Goal: Information Seeking & Learning: Learn about a topic

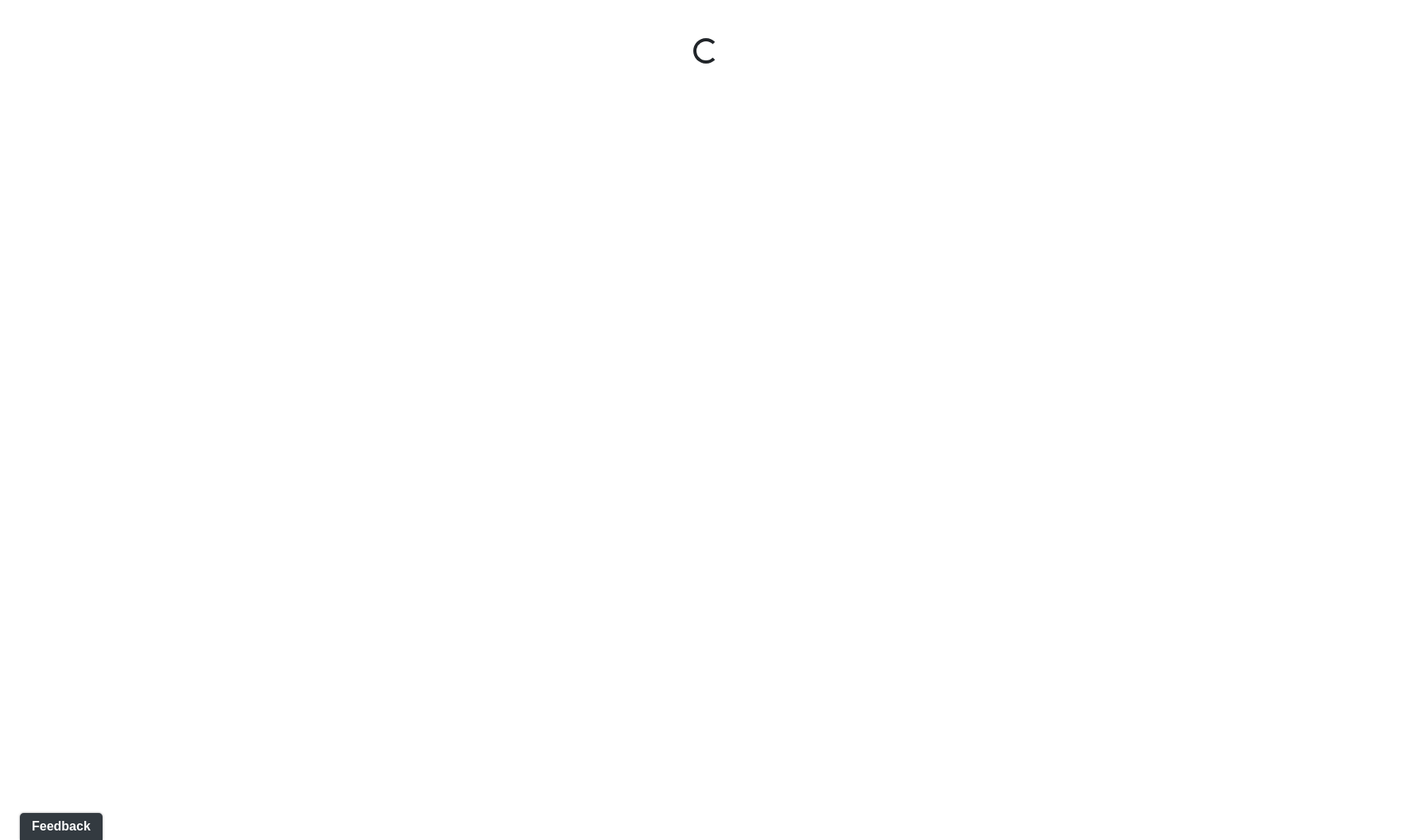
select select "9uukmqt69aq4bb2QwCGasV"
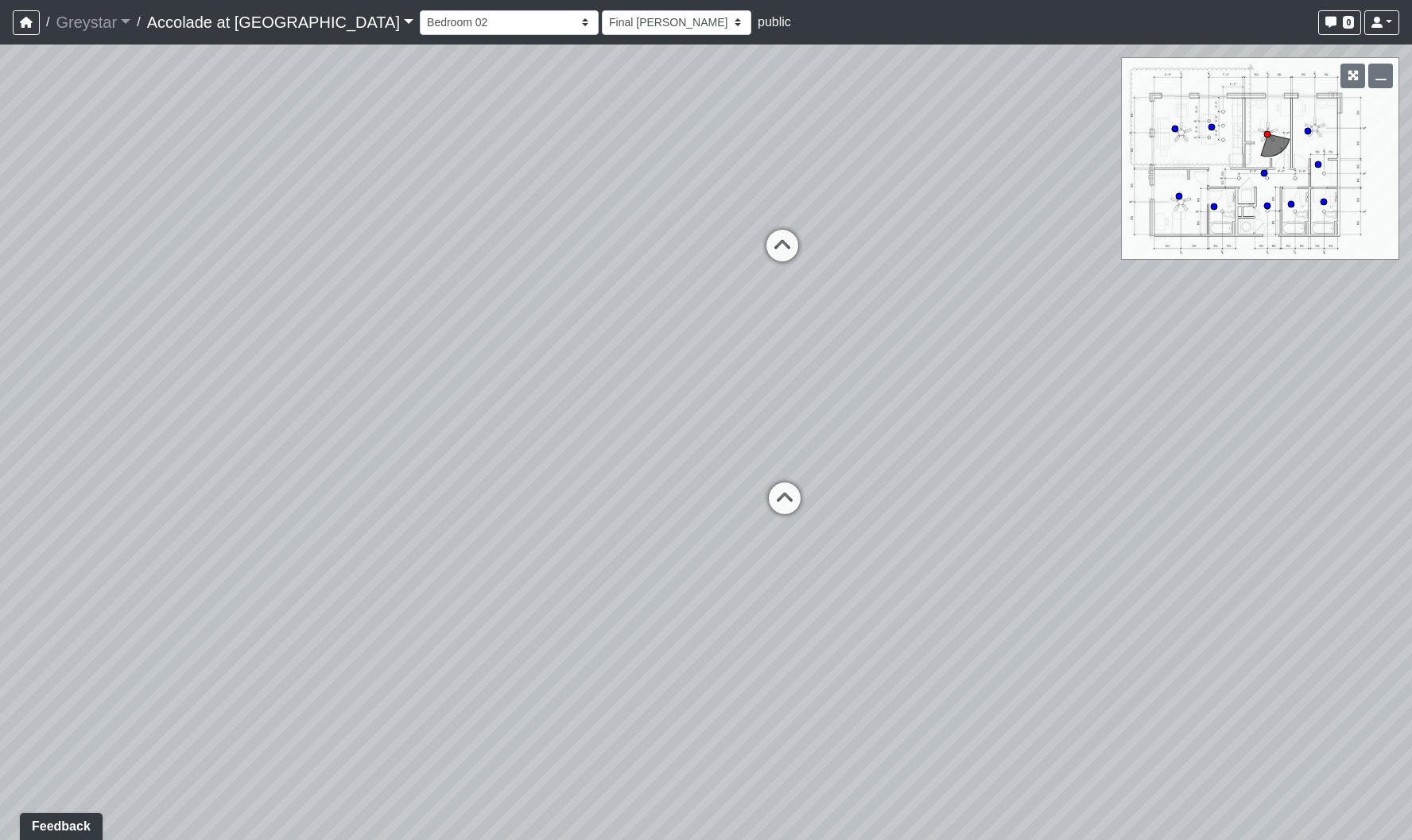
drag, startPoint x: 1141, startPoint y: 580, endPoint x: -133, endPoint y: 548, distance: 1274.4
click at [0, 548] on html "/ Greystar Greystar Loading... / Accolade at Auburn Accolade at Auburn Loading.…" at bounding box center [706, 420] width 1412 height 840
drag, startPoint x: 268, startPoint y: 599, endPoint x: -26, endPoint y: 598, distance: 294.0
click at [0, 598] on html "/ Greystar Greystar Loading... / Accolade at Auburn Accolade at Auburn Loading.…" at bounding box center [706, 420] width 1412 height 840
click at [114, 25] on link "Greystar" at bounding box center [93, 22] width 75 height 32
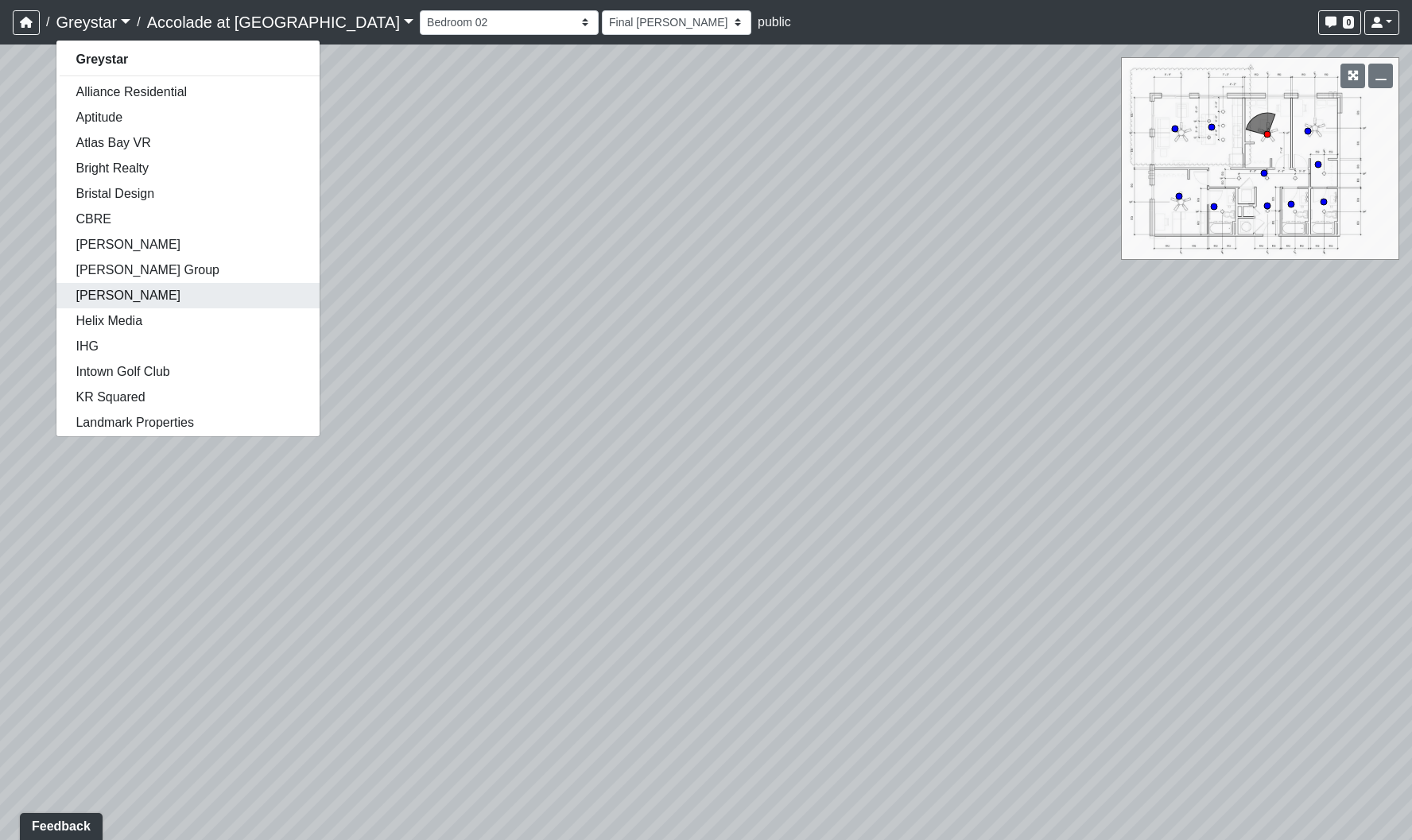
click at [128, 291] on link "[PERSON_NAME]" at bounding box center [188, 295] width 263 height 25
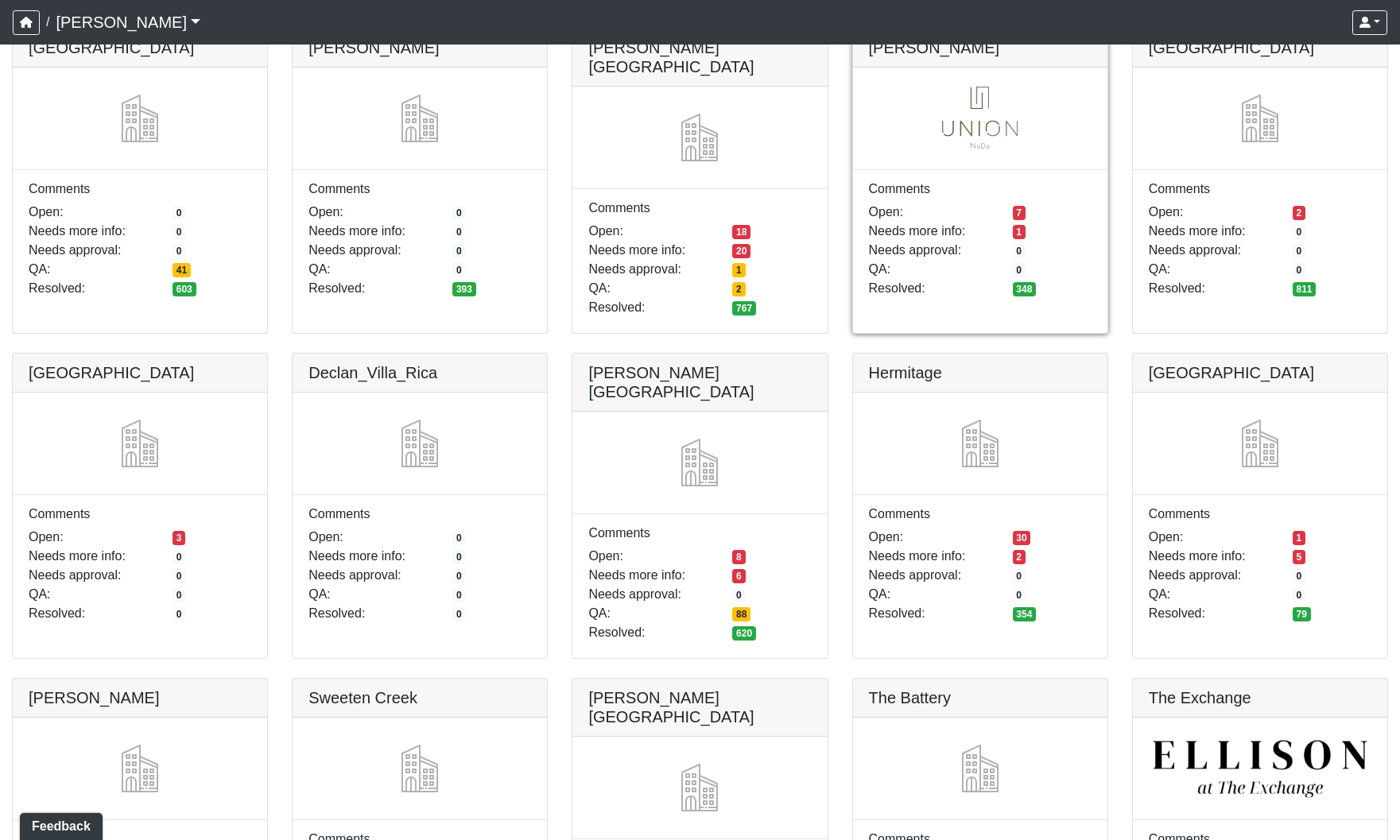
scroll to position [212, 0]
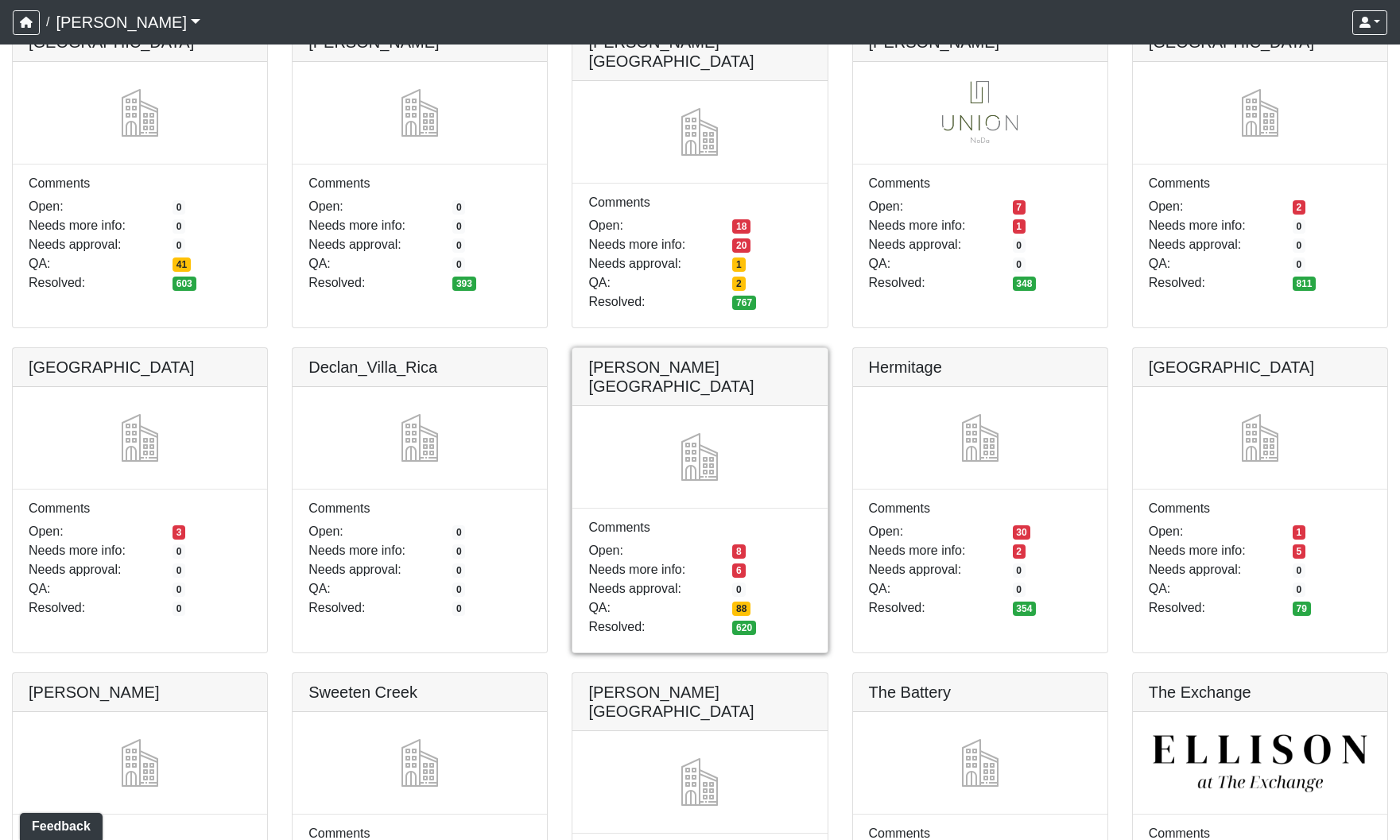
click at [685, 348] on link at bounding box center [699, 348] width 254 height 0
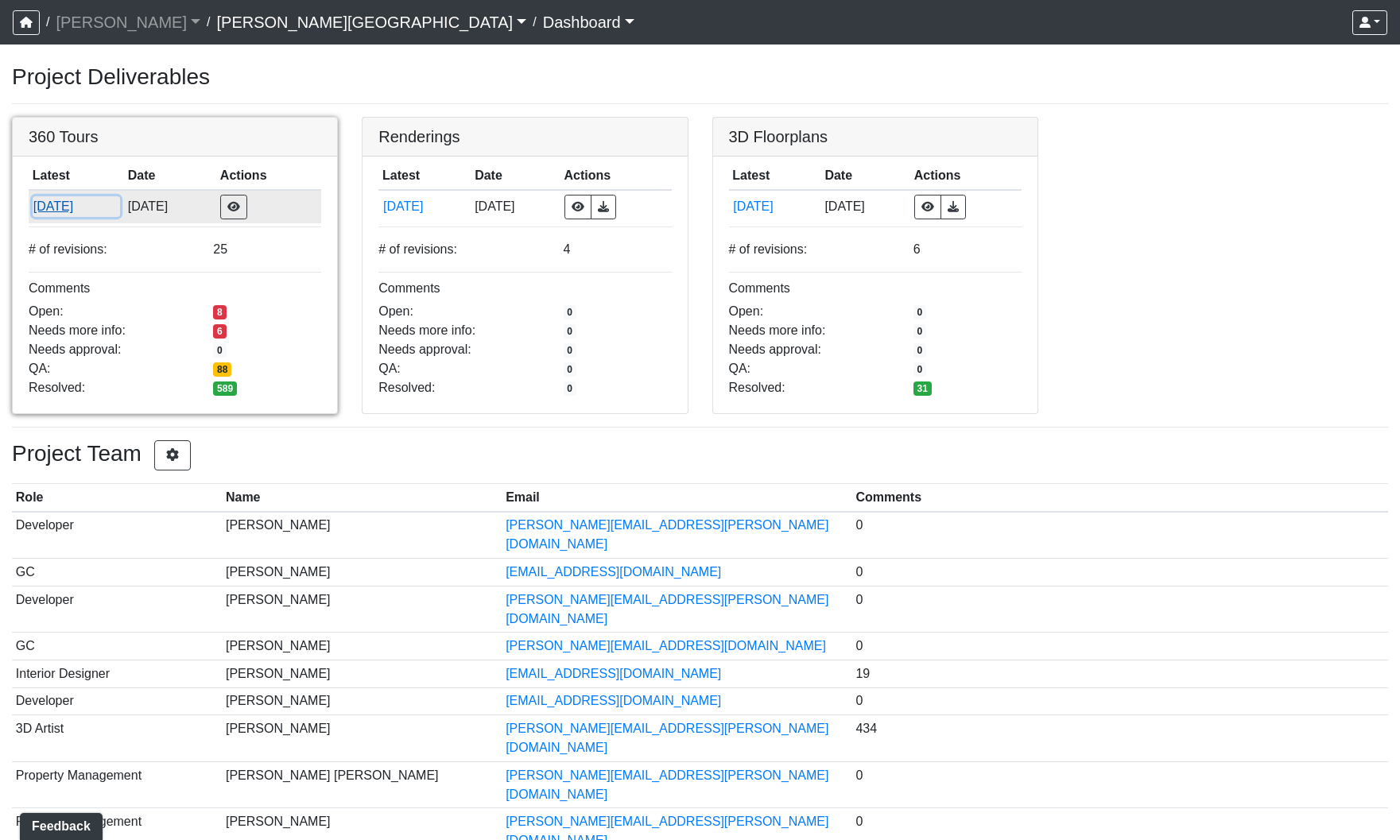
click at [66, 213] on button "9/18/2025" at bounding box center [76, 207] width 88 height 20
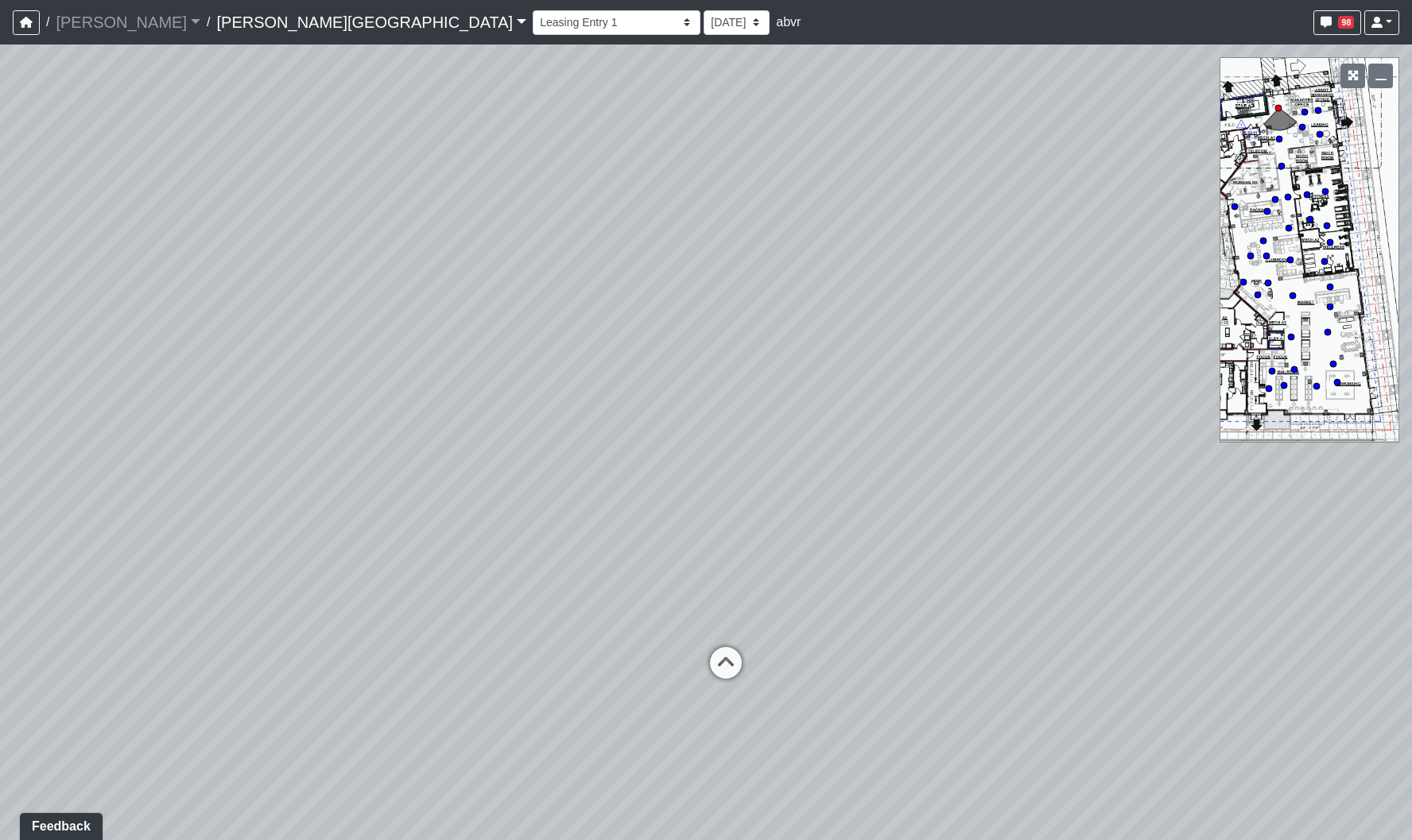
click at [320, 30] on link "[PERSON_NAME][GEOGRAPHIC_DATA]" at bounding box center [371, 22] width 310 height 32
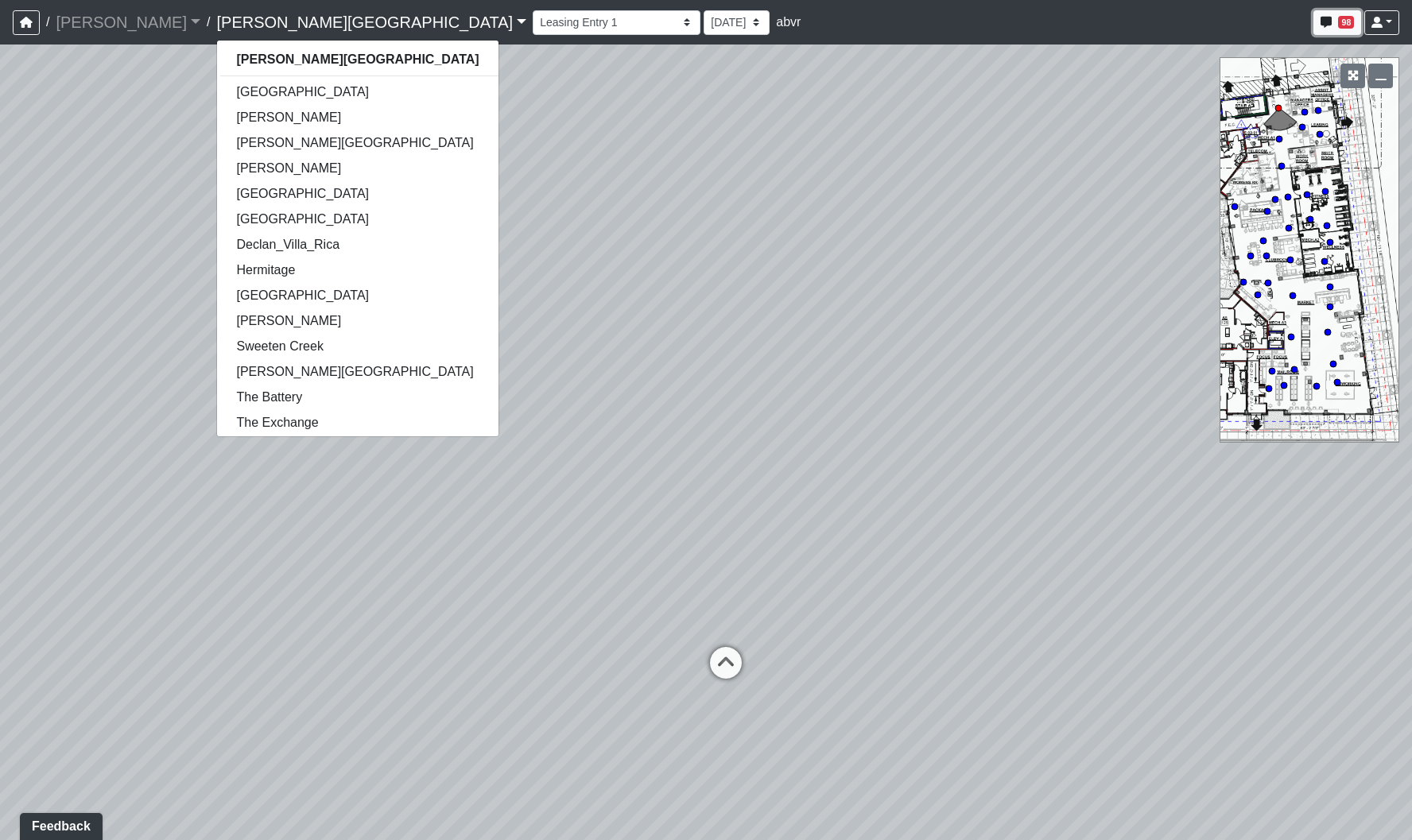
click at [1336, 24] on button "98" at bounding box center [1337, 23] width 48 height 25
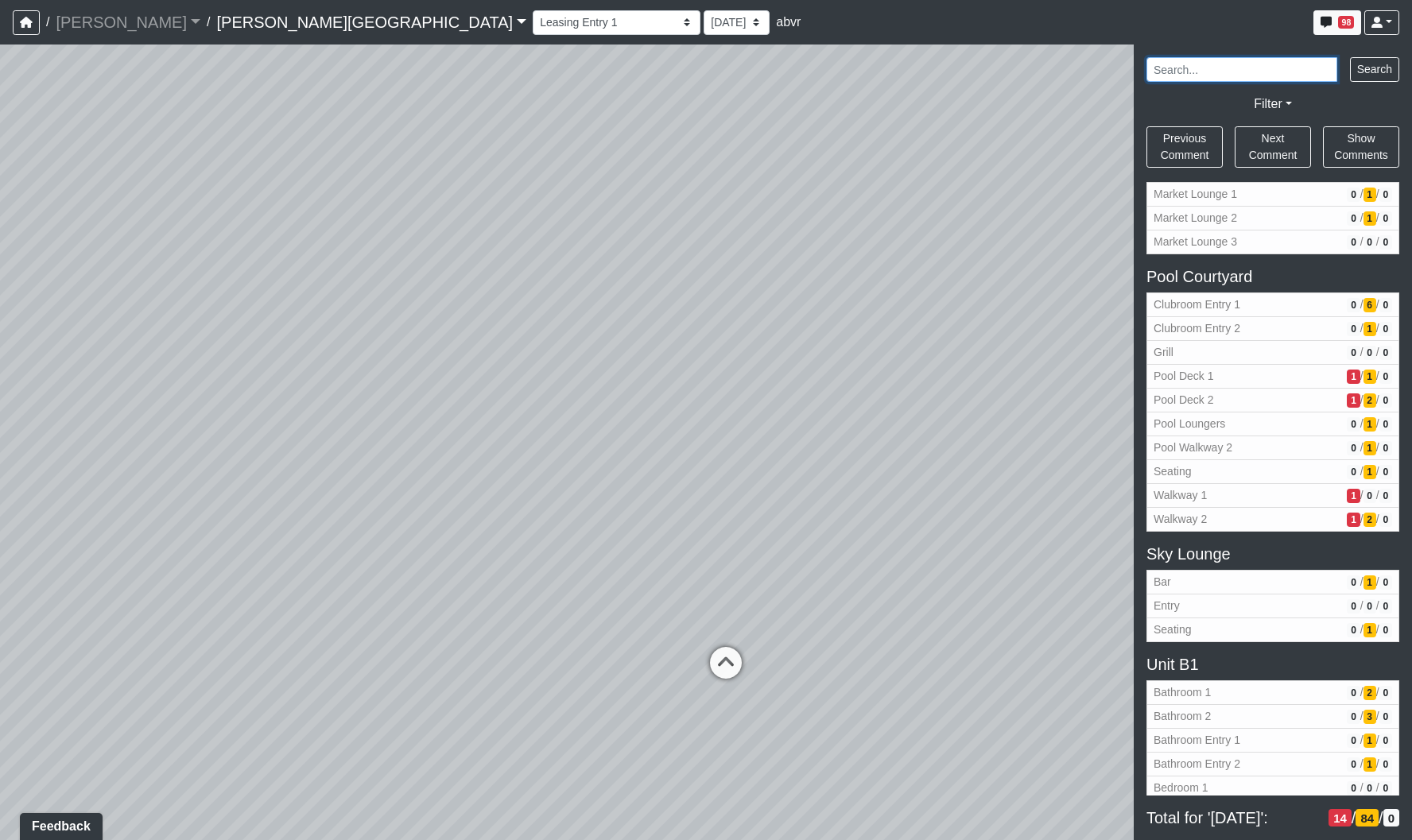
scroll to position [1237, 0]
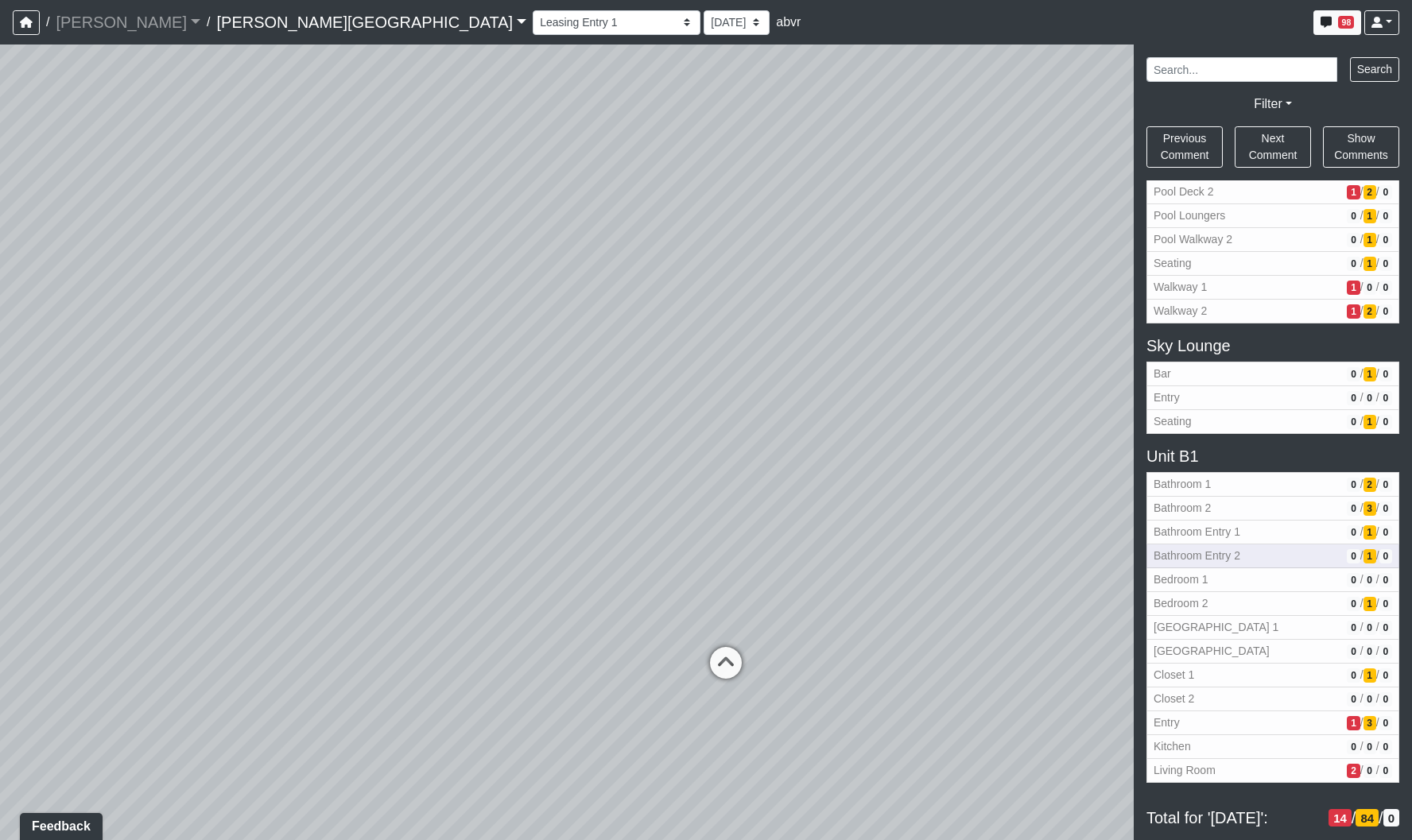
click at [1234, 566] on button "Bathroom Entry 2 0 / 1 / 0" at bounding box center [1273, 556] width 252 height 24
select select "mBNPbKe32AQjWHwGY595Qv"
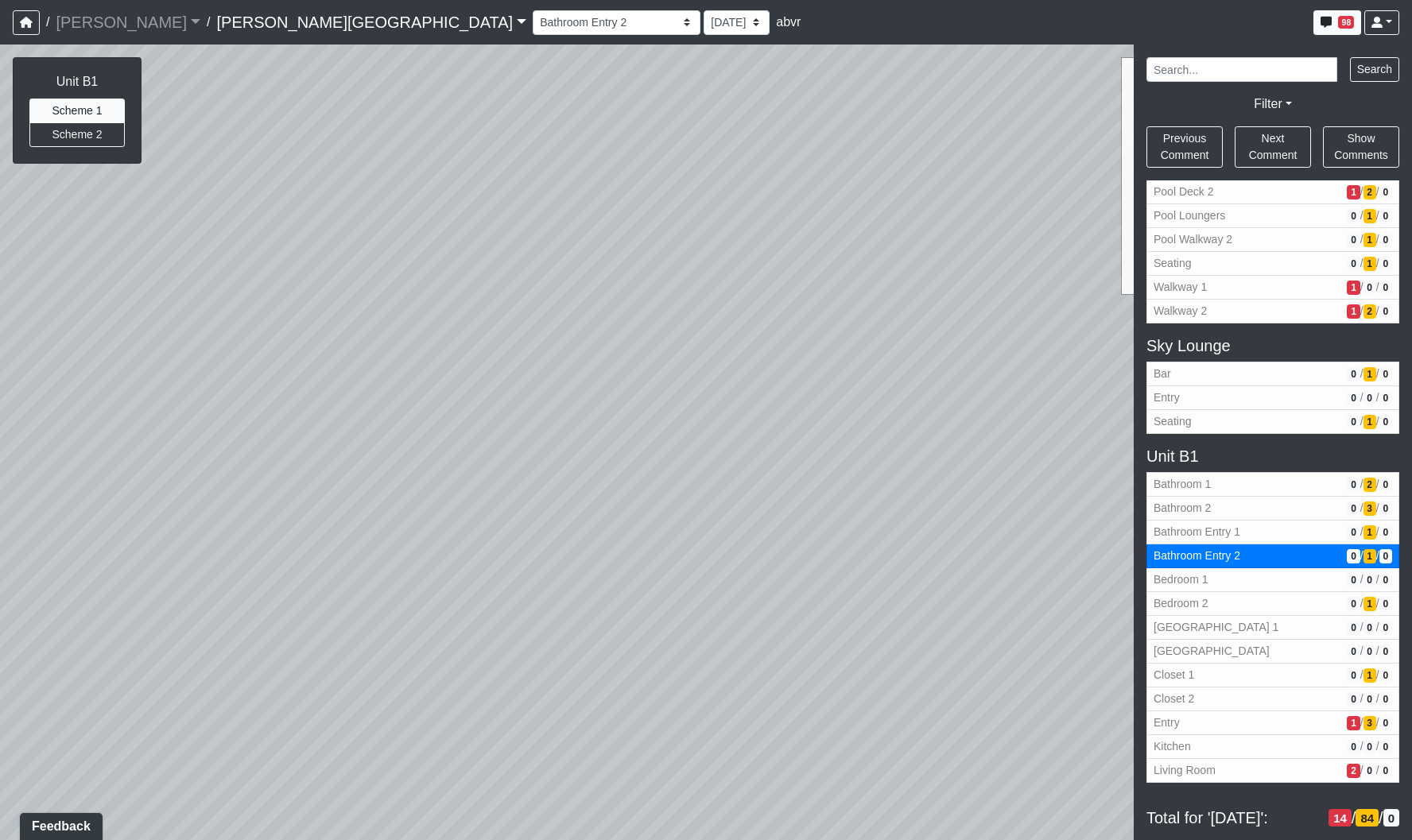
drag, startPoint x: 987, startPoint y: 531, endPoint x: 1411, endPoint y: 229, distance: 520.6
click at [1394, 225] on div "NON-CURRENT REVISION Unit B1 Scheme 1 Scheme 2 Loading... Coffee Bar Loading...…" at bounding box center [706, 442] width 1412 height 796
drag, startPoint x: 636, startPoint y: 579, endPoint x: 633, endPoint y: 179, distance: 400.0
click at [633, 179] on div "Loading... Coffee Bar Loading... Created by Sean Graefen - 9/10/2025 - Rev: 8/2…" at bounding box center [706, 442] width 1412 height 796
click at [266, 18] on link "Ellison Museum District" at bounding box center [371, 22] width 310 height 32
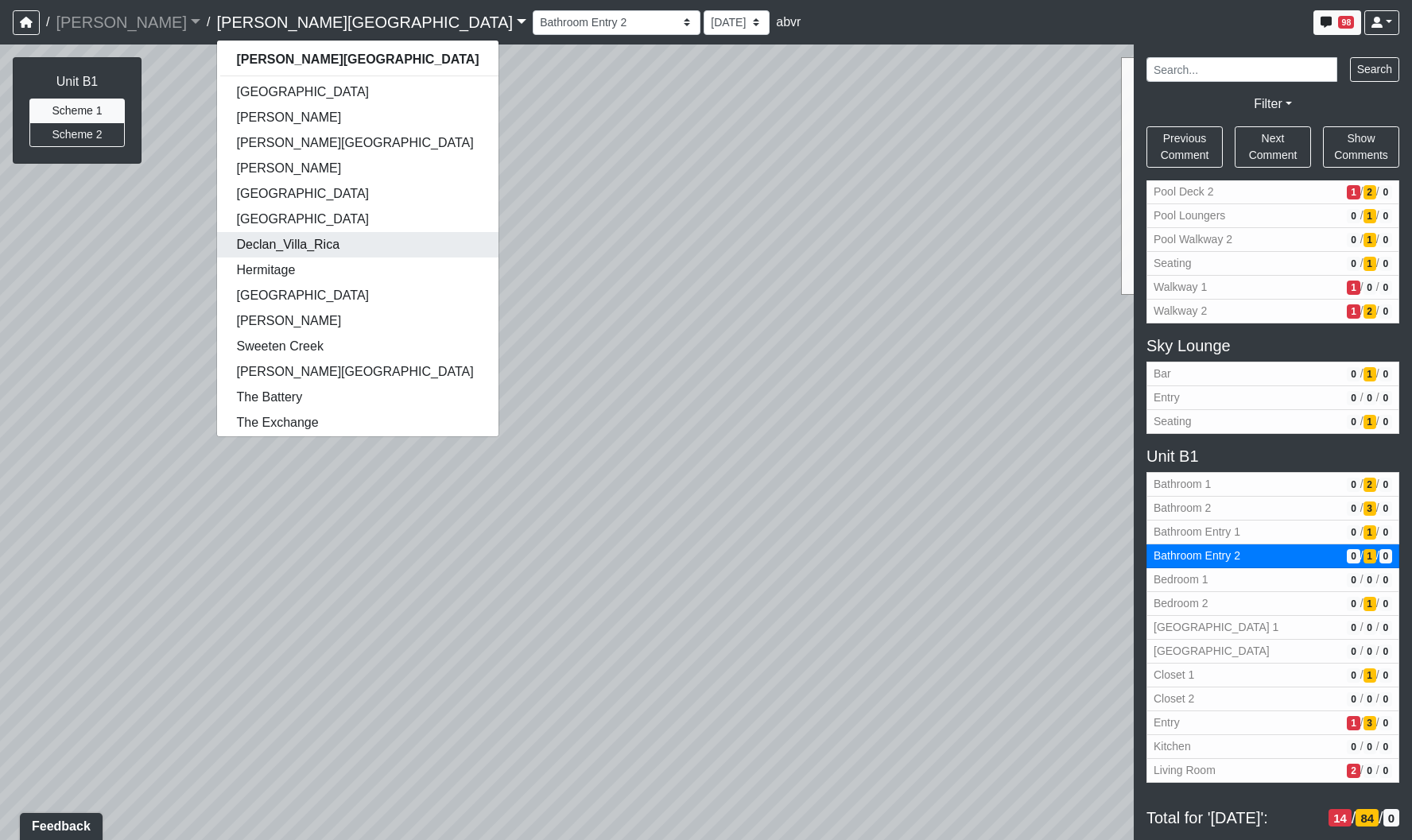
click at [294, 245] on link "Declan_Villa_Rica" at bounding box center [357, 244] width 280 height 25
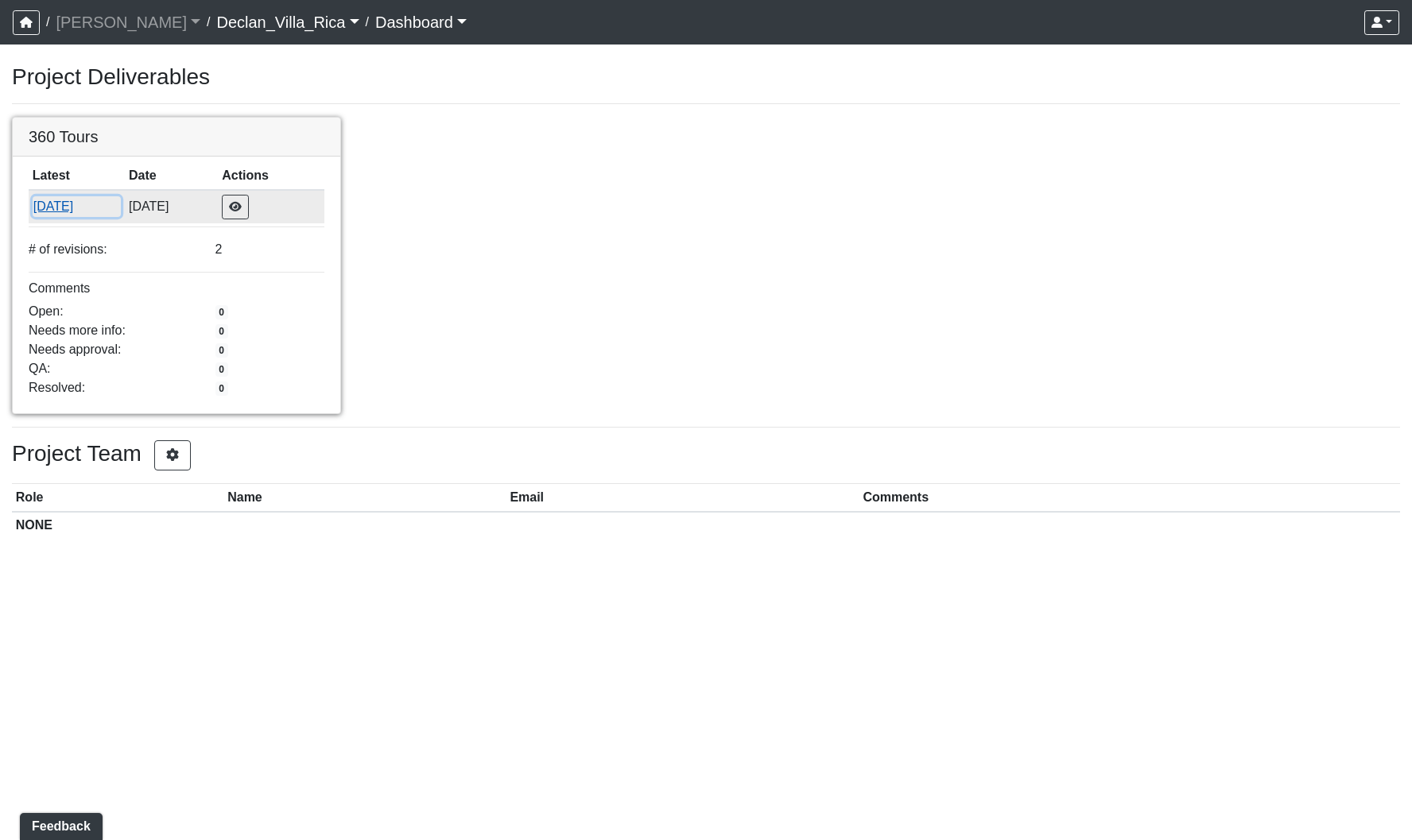
click at [84, 212] on button "[DATE]" at bounding box center [77, 207] width 89 height 20
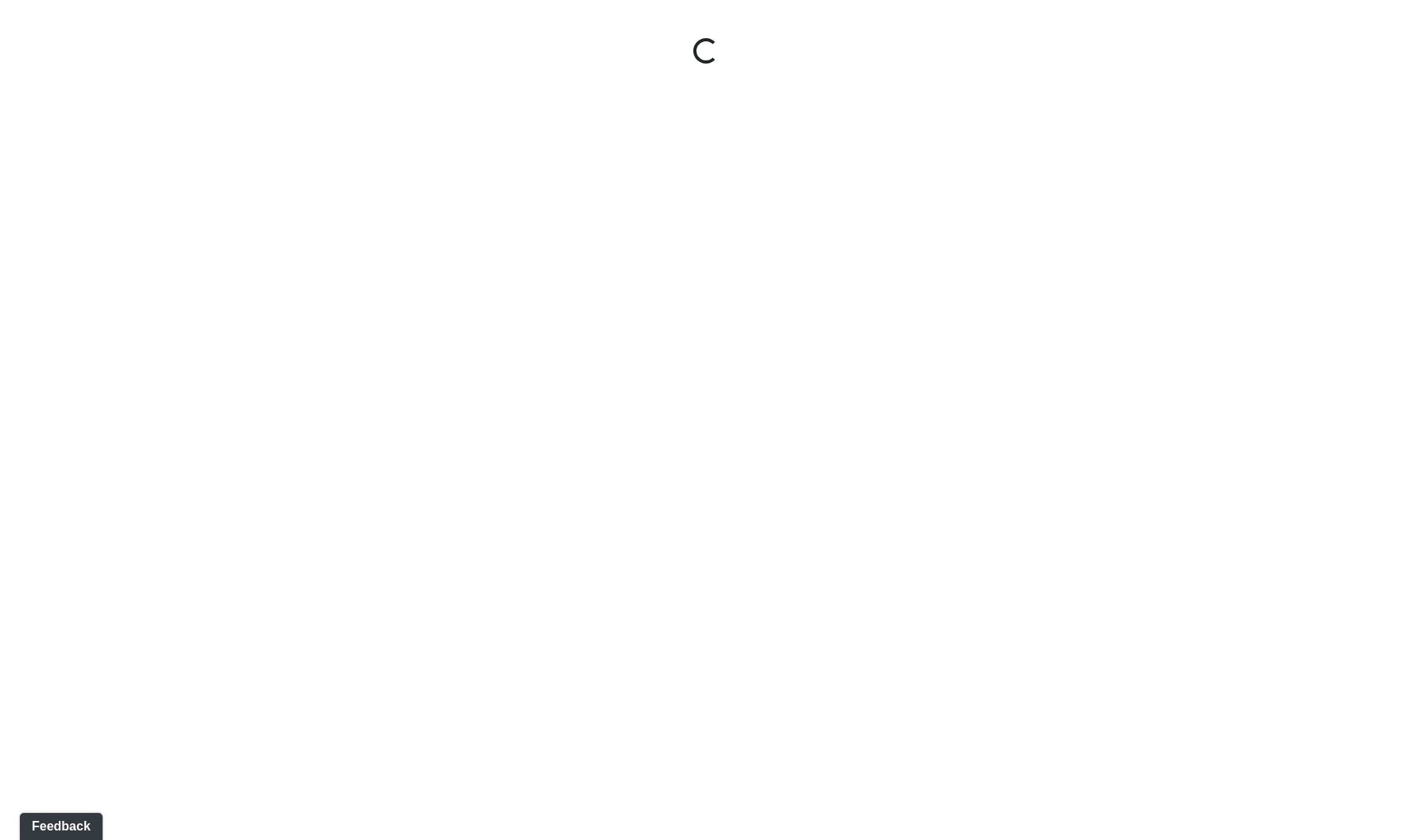
select select "syVKLUXZmwSYNFoqd6CRGD"
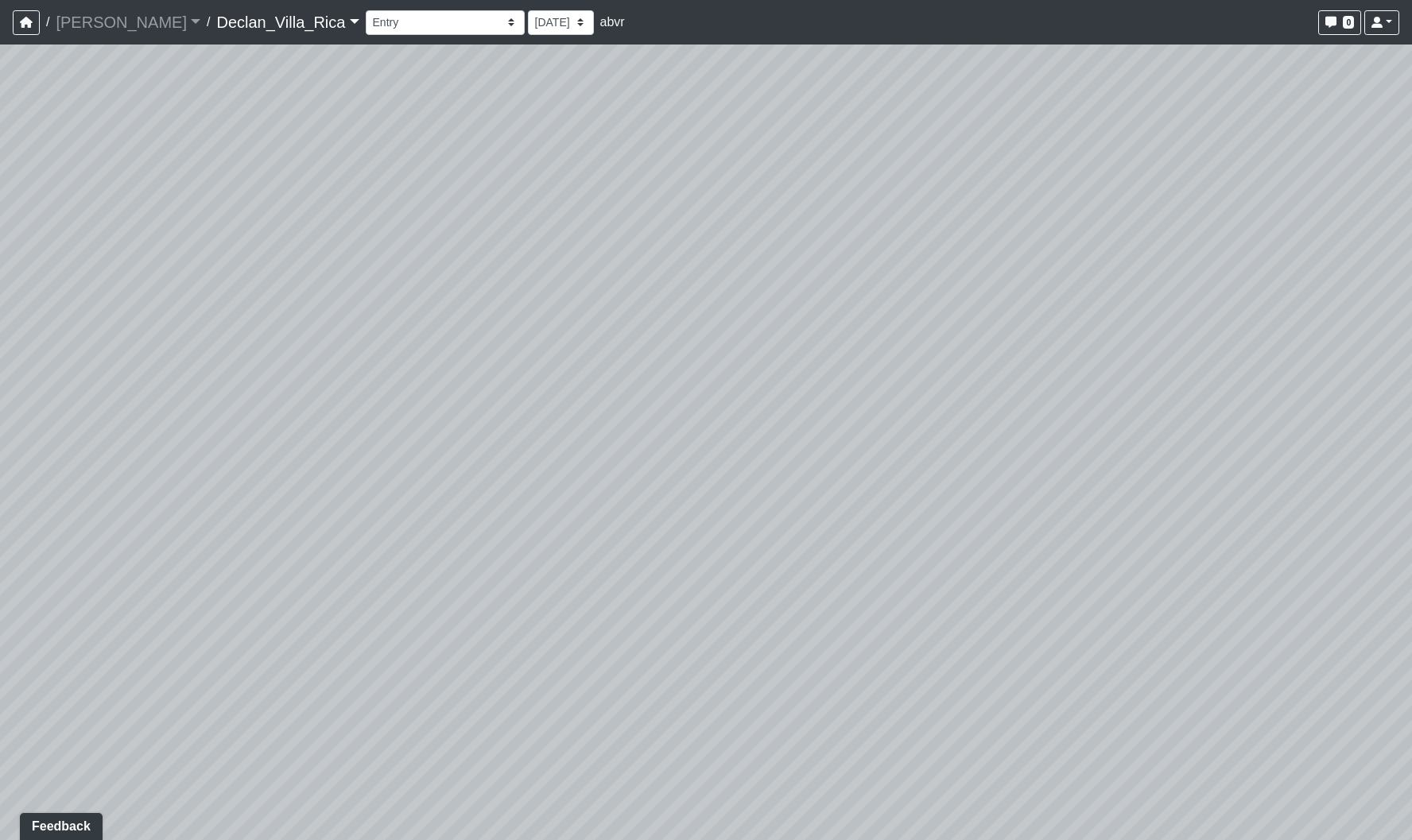
click at [252, 21] on link "Declan_Villa_Rica" at bounding box center [288, 22] width 143 height 32
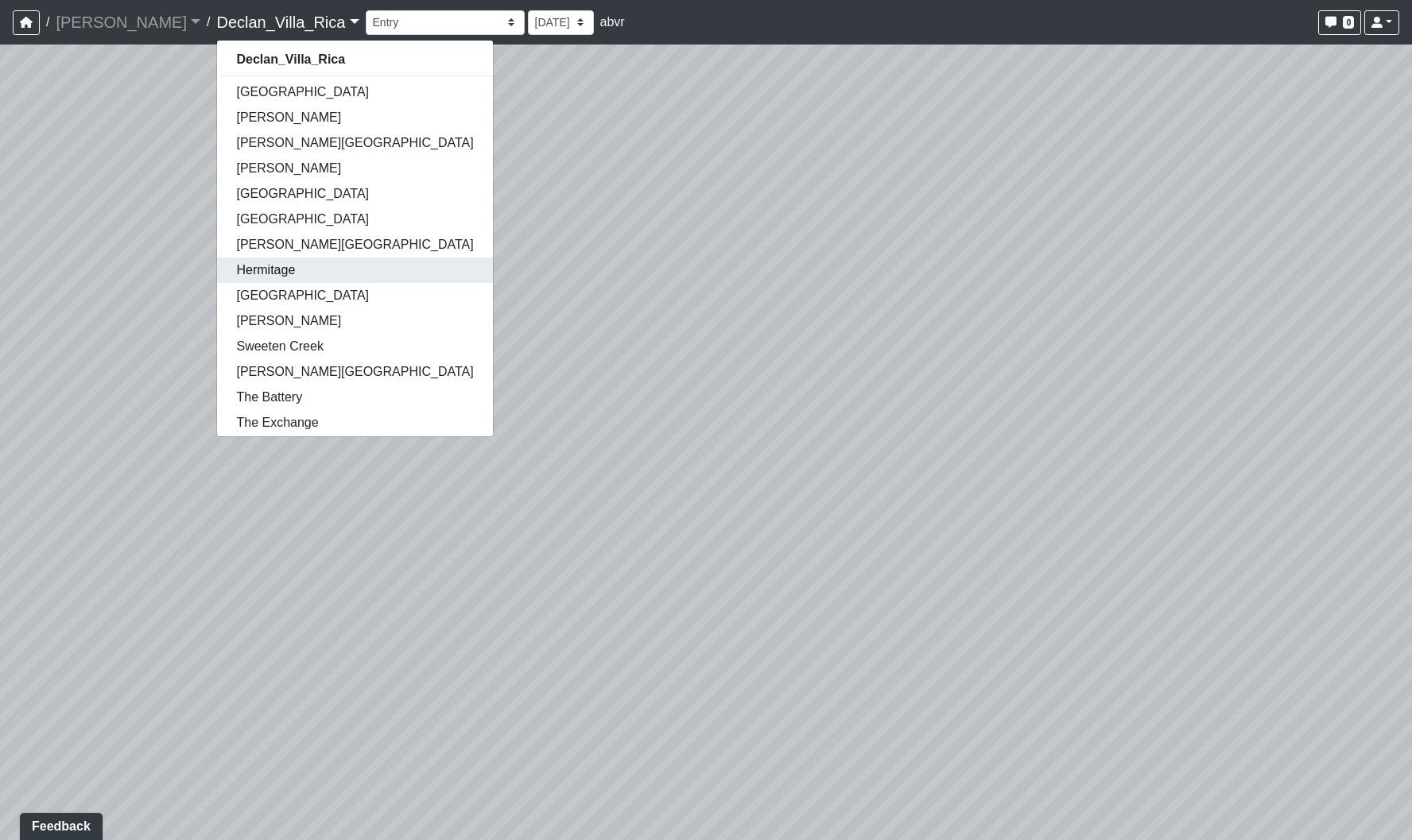
click at [243, 263] on link "Hermitage" at bounding box center [355, 270] width 275 height 25
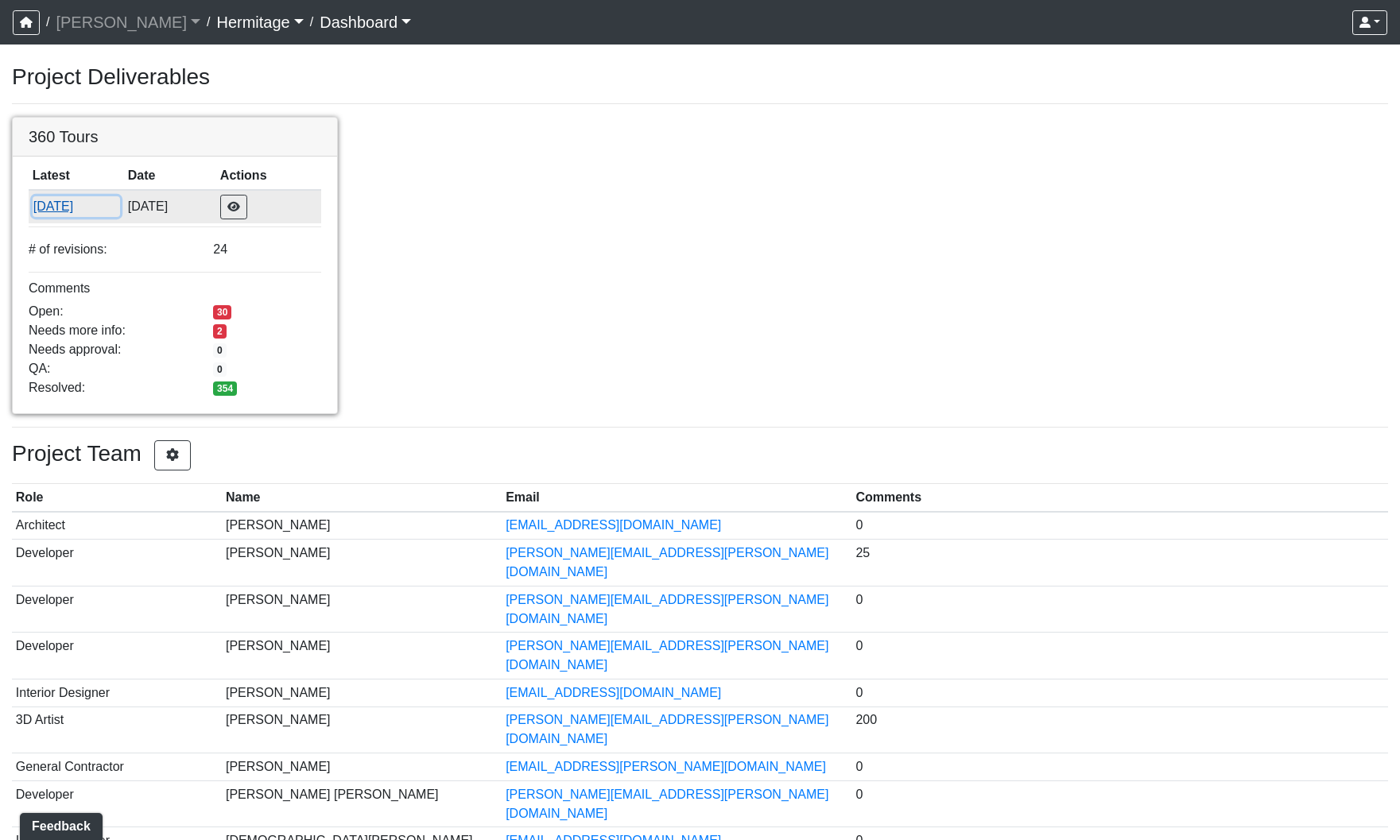
click at [51, 203] on button "[DATE]" at bounding box center [76, 207] width 88 height 20
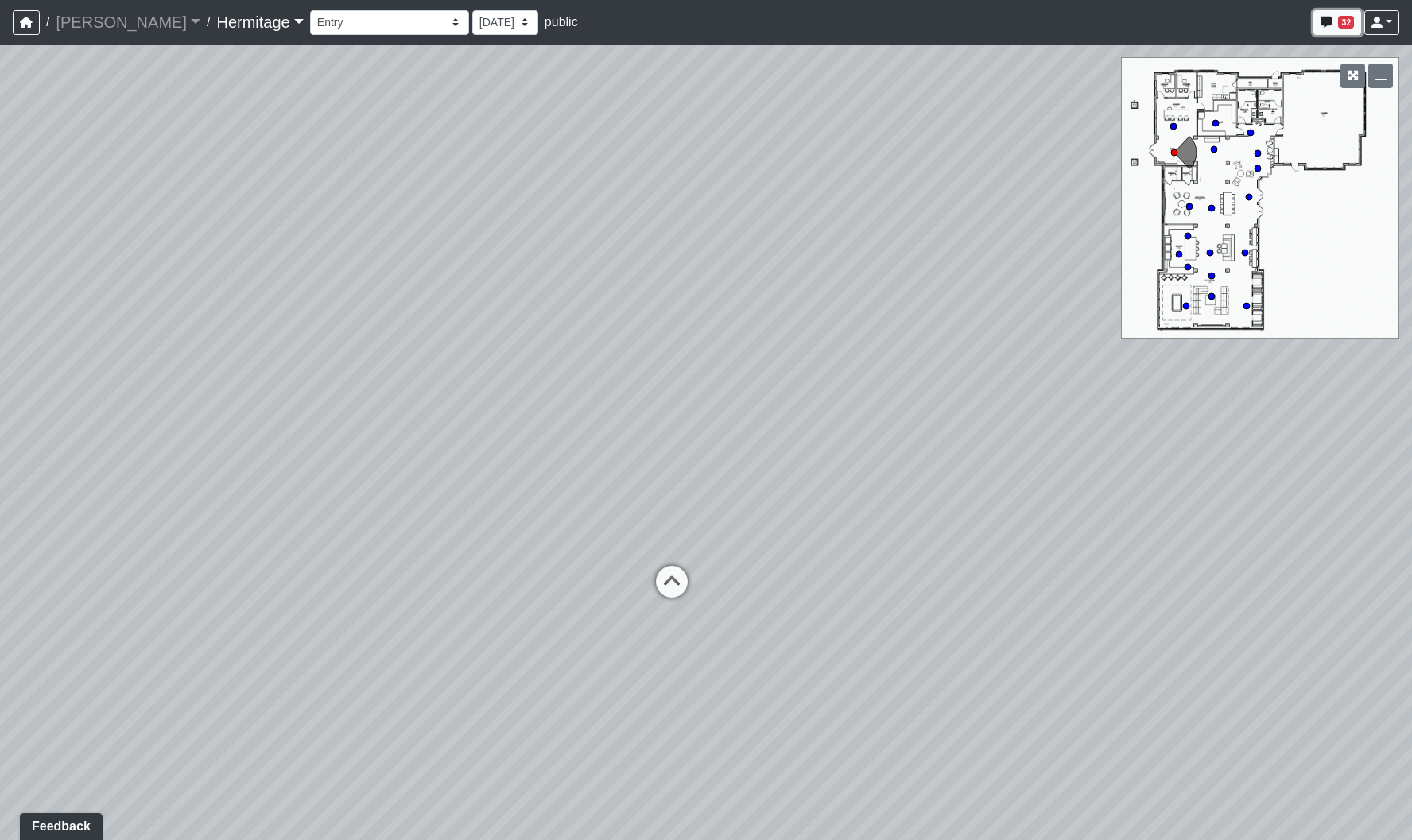
click at [1343, 27] on span "32" at bounding box center [1346, 22] width 16 height 13
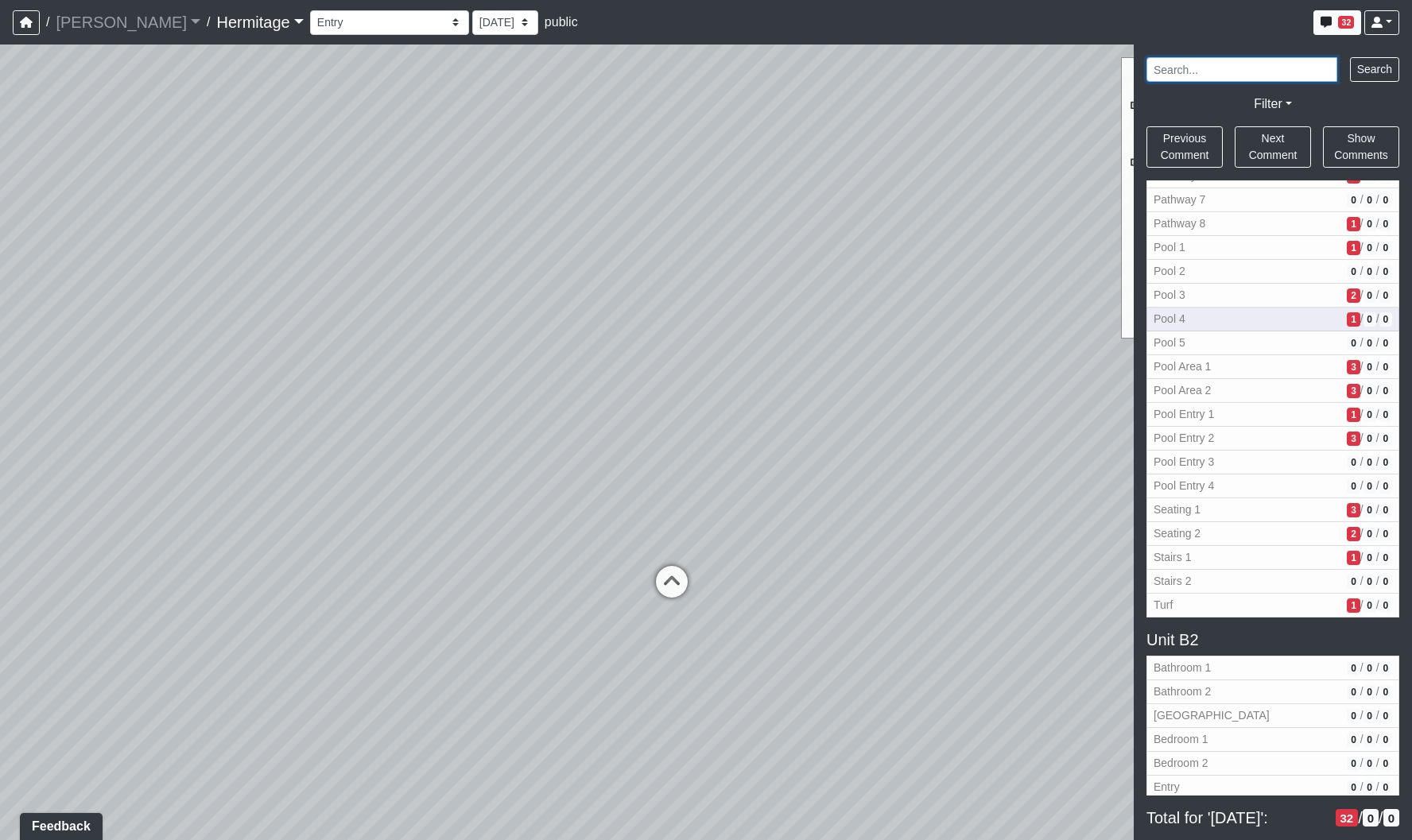
scroll to position [954, 0]
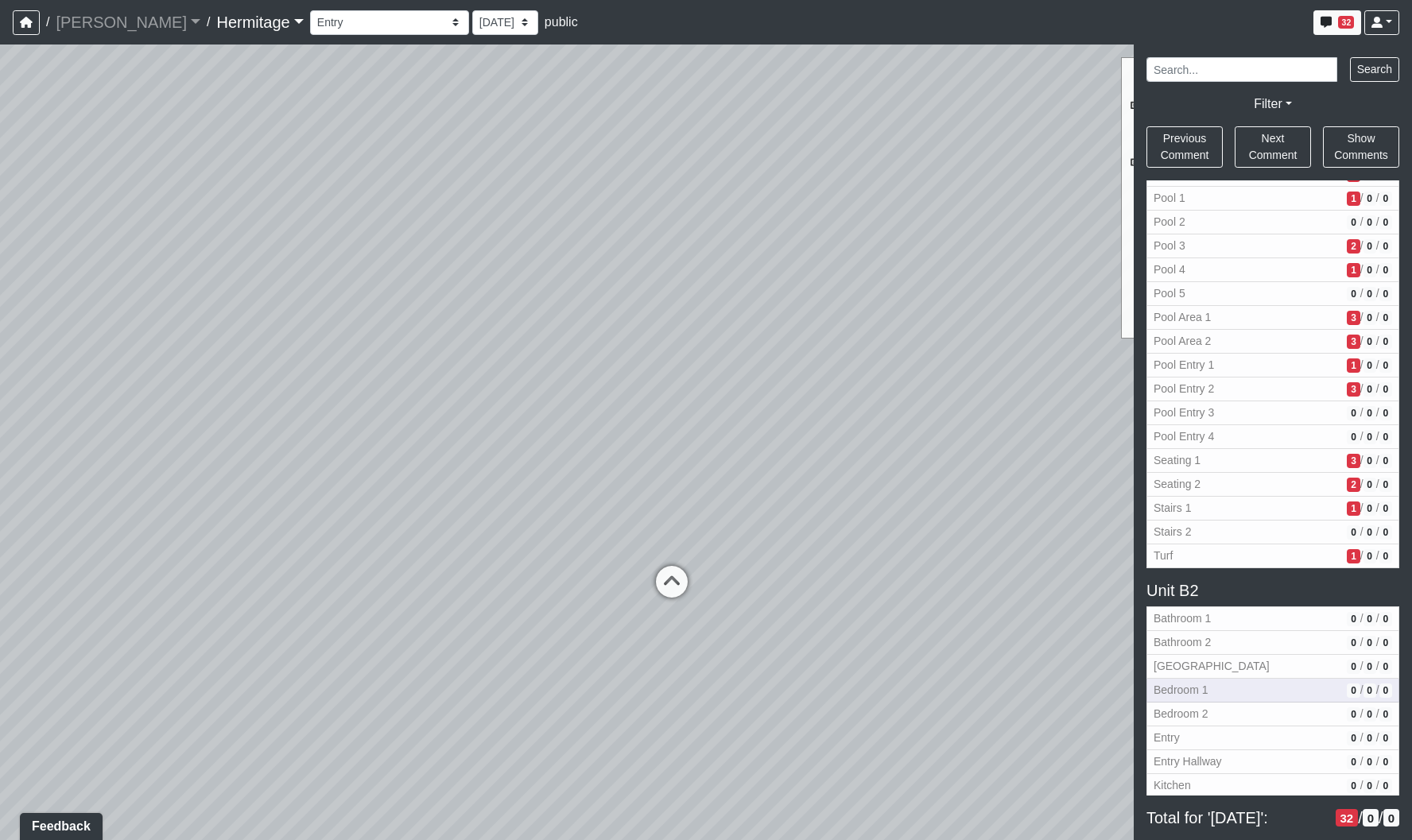
click at [1274, 702] on button "Bedroom 1 0 / 0 / 0" at bounding box center [1273, 690] width 252 height 24
select select "9UJQCazapbhoNzgg7U8yRz"
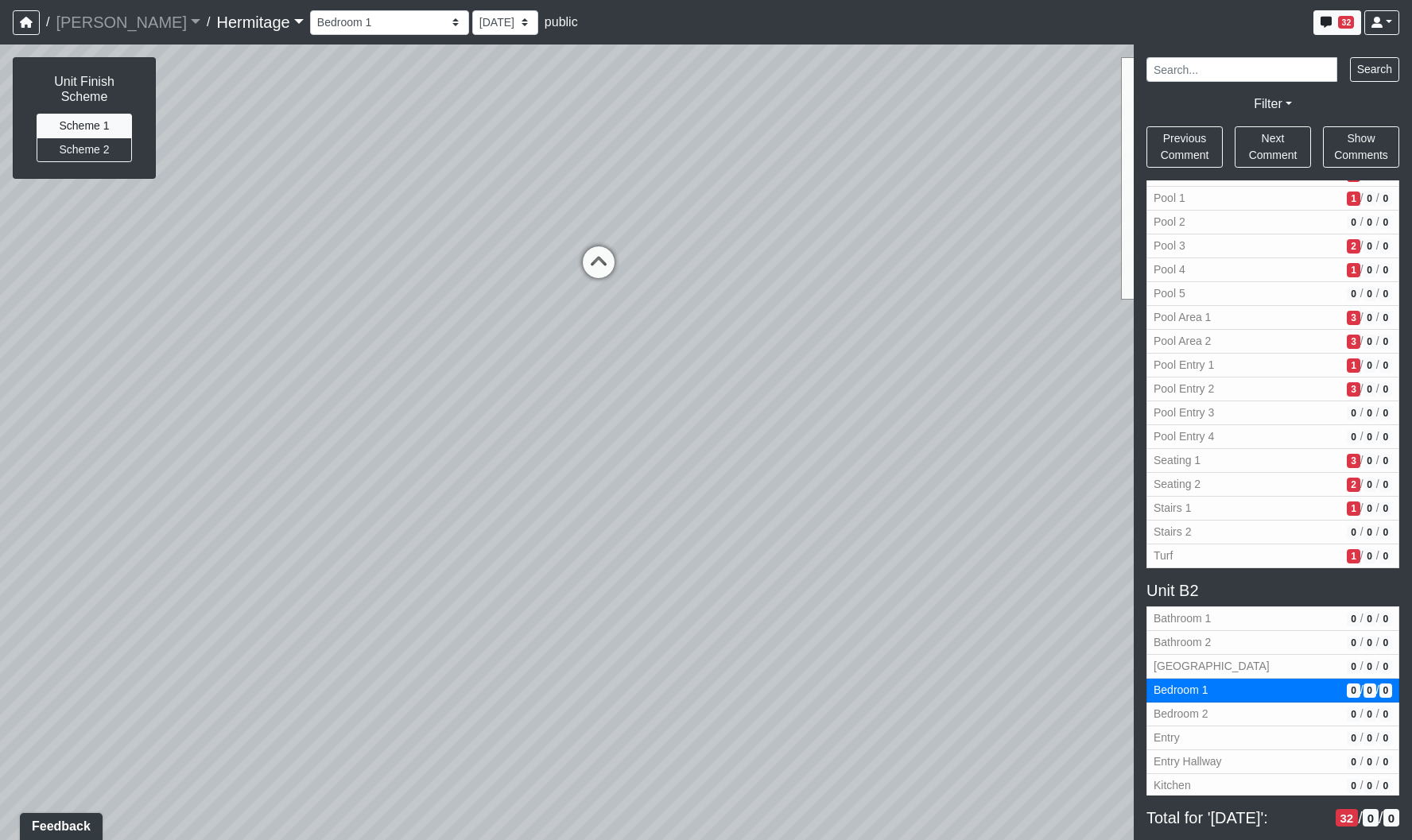
drag, startPoint x: 997, startPoint y: 597, endPoint x: 387, endPoint y: 215, distance: 719.7
click at [376, 209] on div "Loading... Leasing Desk Loading... Hallway Loading... Bathroom 1 Loading... [GE…" at bounding box center [706, 442] width 1412 height 796
click at [297, 420] on div "Loading... Leasing Desk Loading... Hallway Loading... Bathroom 1 Loading... [GE…" at bounding box center [706, 442] width 1412 height 796
drag, startPoint x: 933, startPoint y: 665, endPoint x: 798, endPoint y: 875, distance: 249.6
click at [798, 839] on html "/ [PERSON_NAME] Loading... / [GEOGRAPHIC_DATA] Loading... [GEOGRAPHIC_DATA] Loa…" at bounding box center [706, 420] width 1412 height 840
